Goal: Check status: Check status

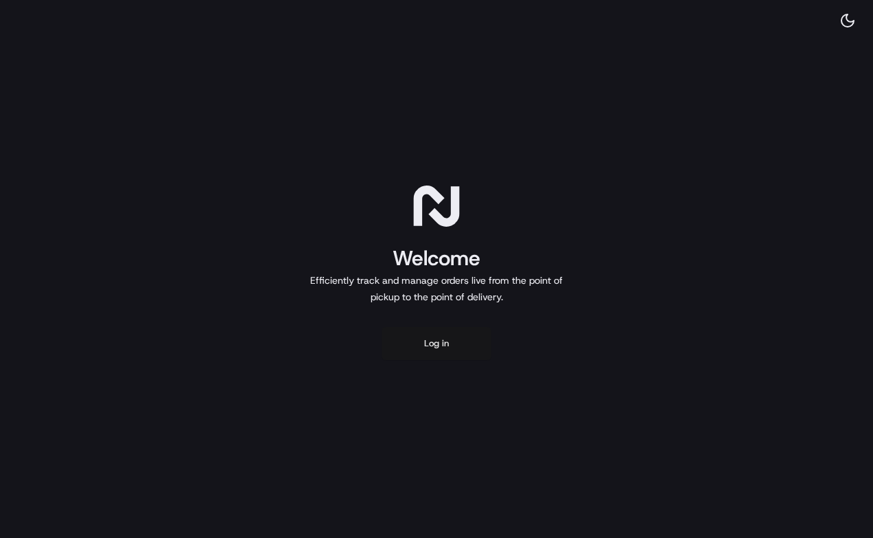
click at [445, 347] on button "Log in" at bounding box center [437, 343] width 110 height 33
